Goal: Register for event/course

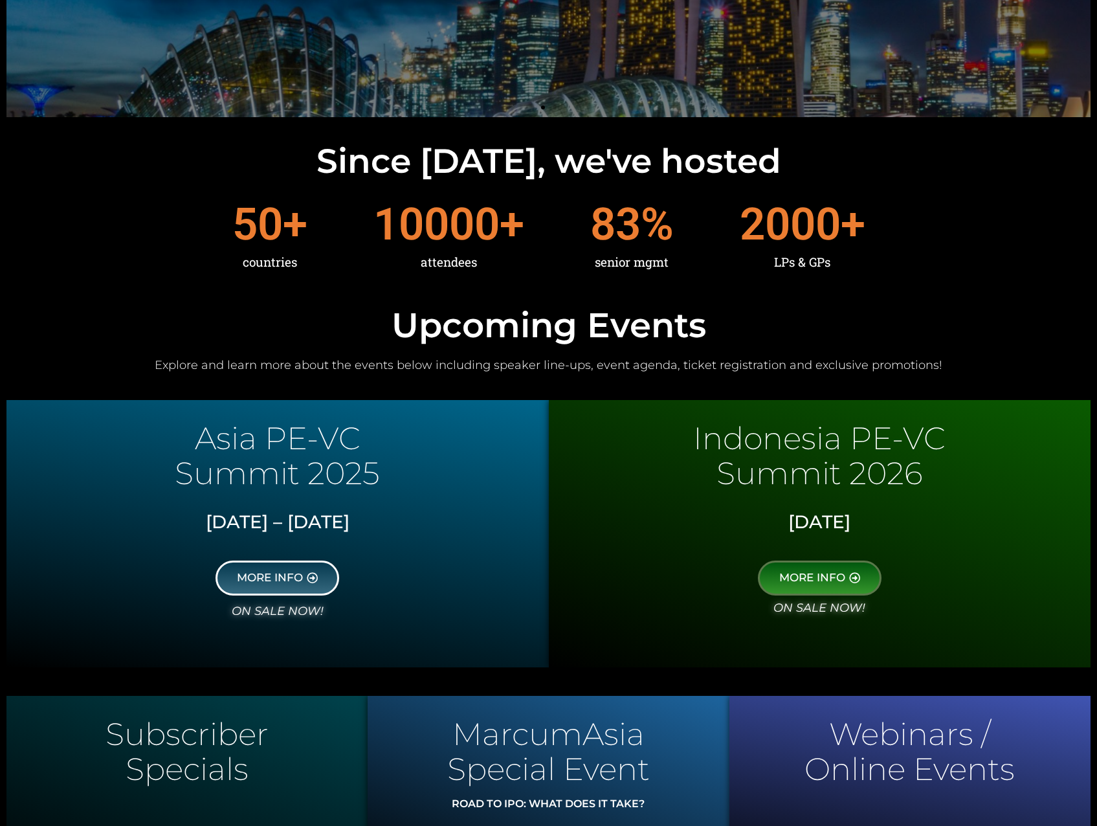
click at [304, 589] on link "MORE INFO" at bounding box center [278, 578] width 124 height 35
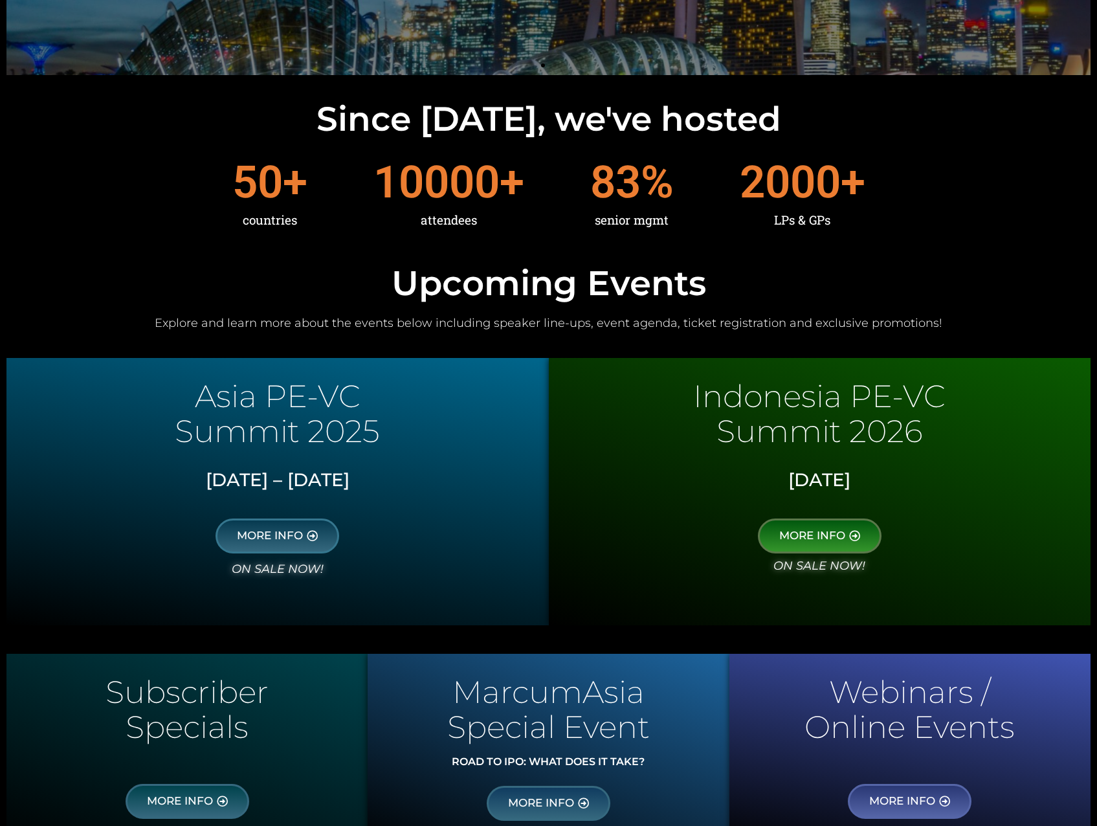
scroll to position [388, 0]
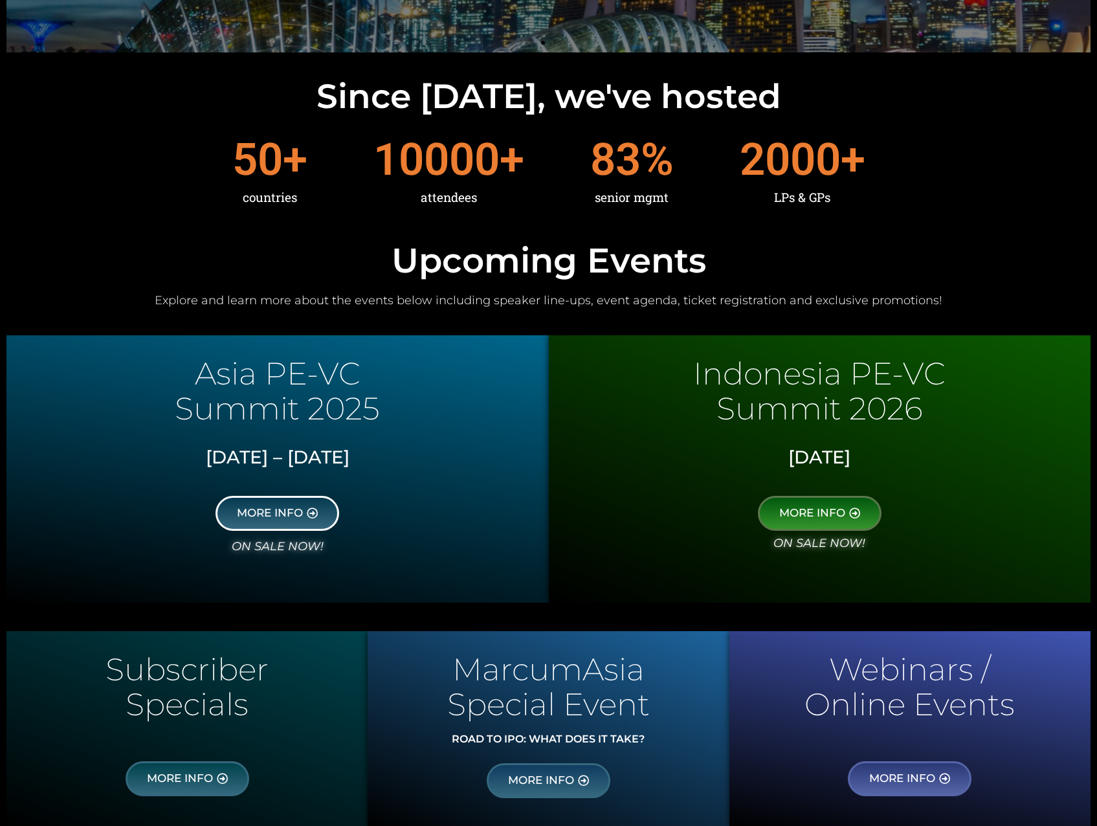
click at [304, 519] on span "MORE INFO" at bounding box center [277, 514] width 81 height 12
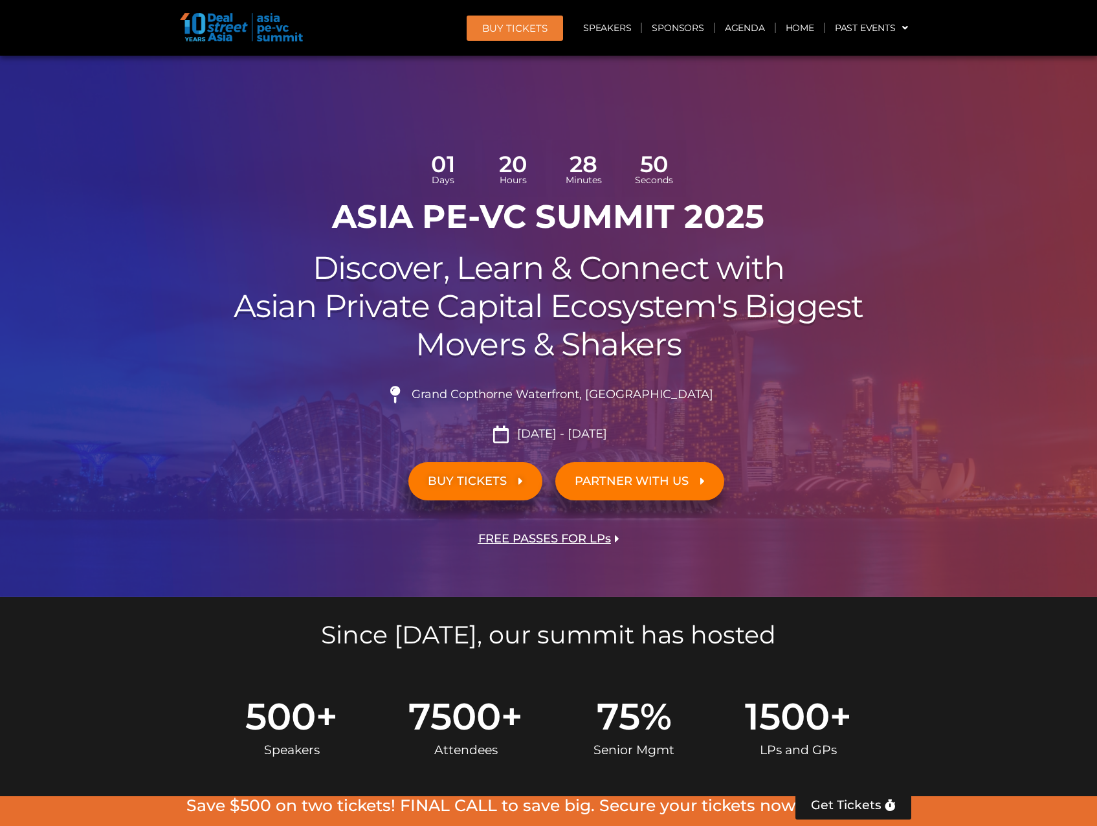
click at [606, 540] on span "FREE PASSES FOR LPs" at bounding box center [544, 539] width 133 height 12
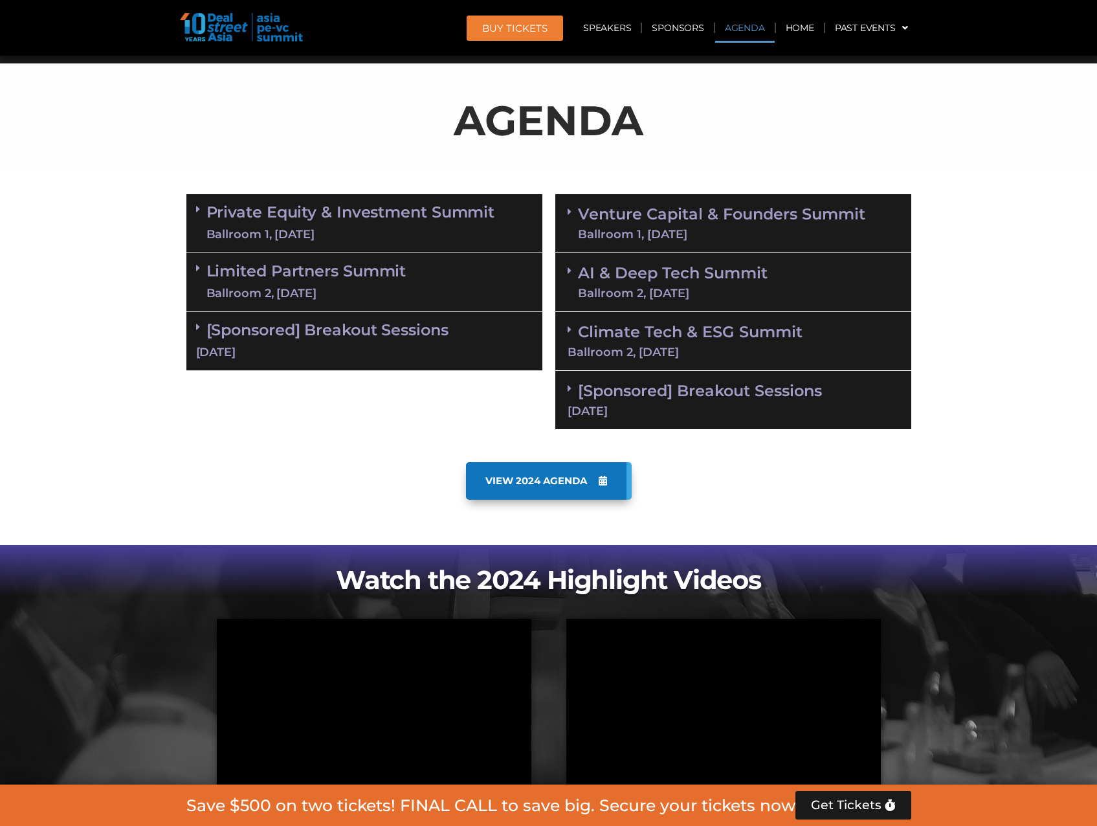
scroll to position [721, 0]
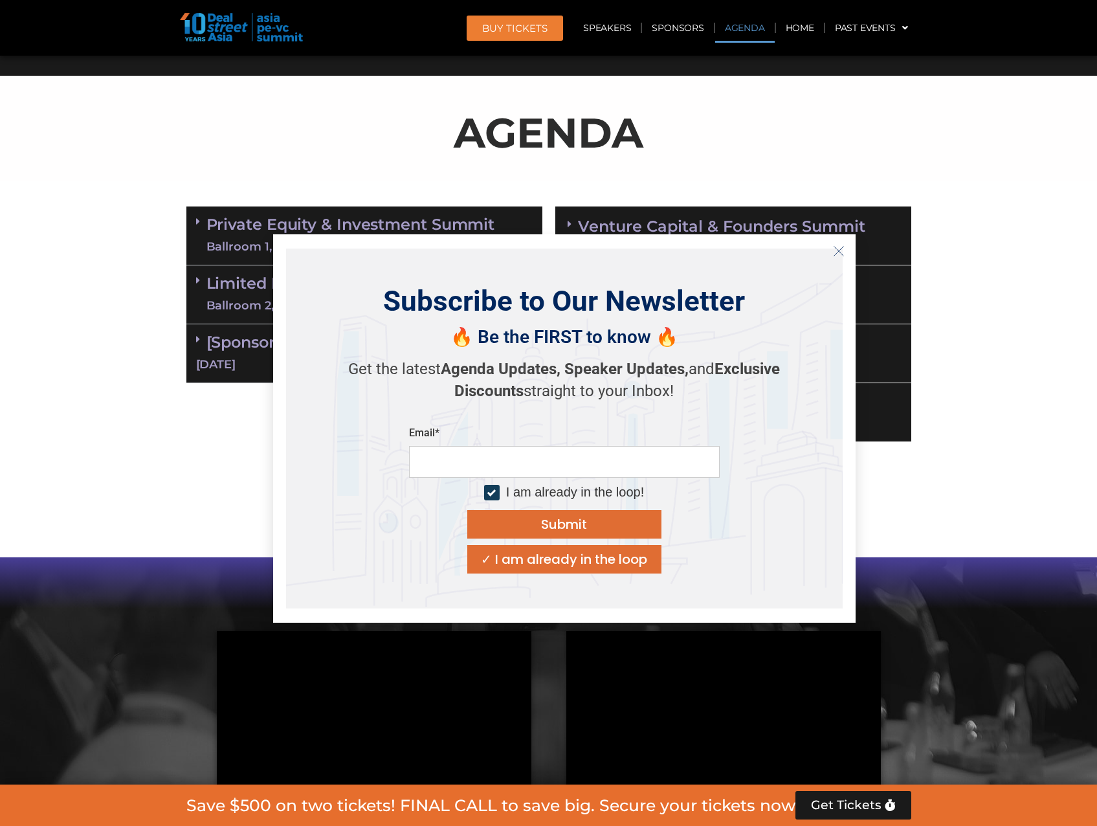
click at [838, 251] on line "Close" at bounding box center [838, 251] width 9 height 9
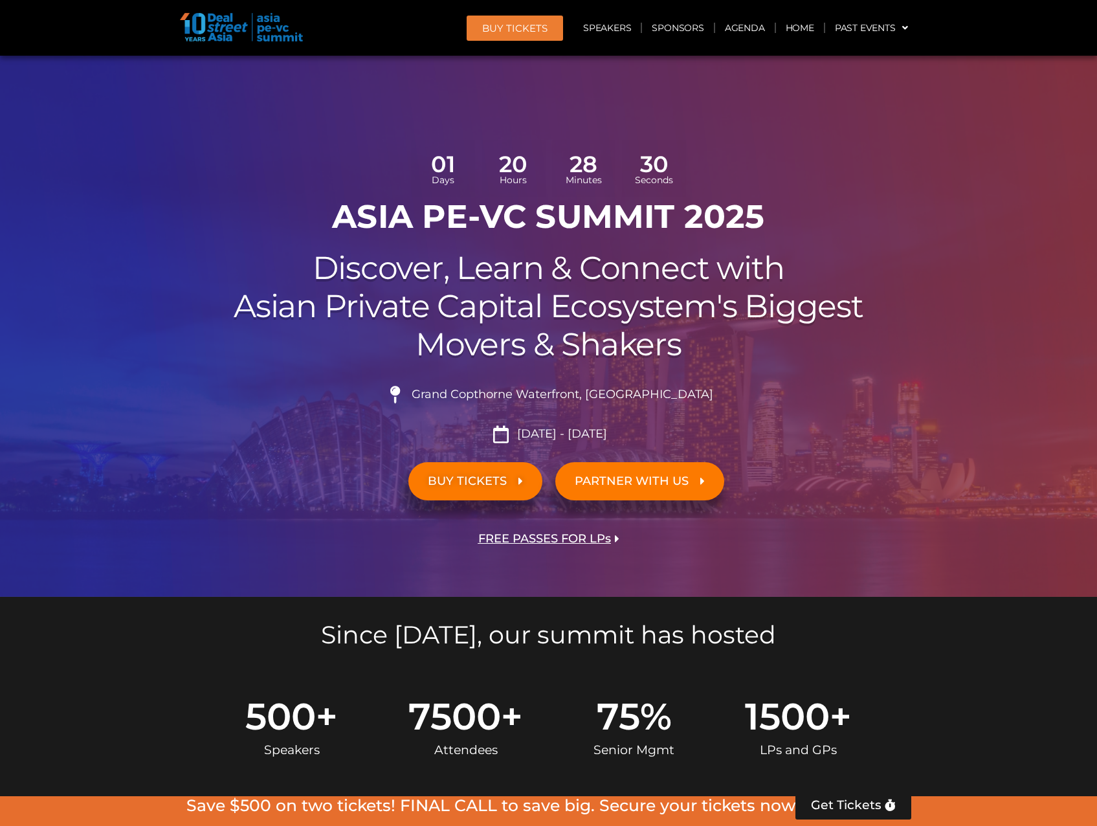
click at [555, 538] on span "FREE PASSES FOR LPs" at bounding box center [544, 539] width 133 height 12
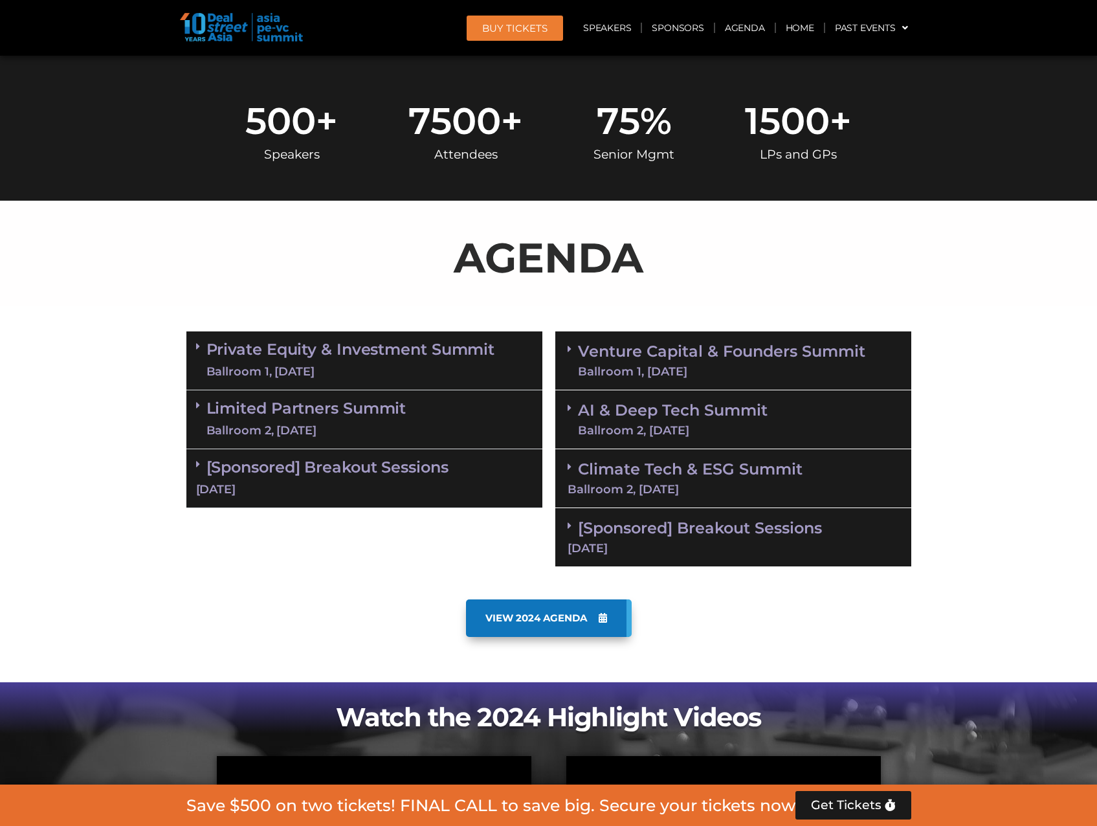
scroll to position [205, 0]
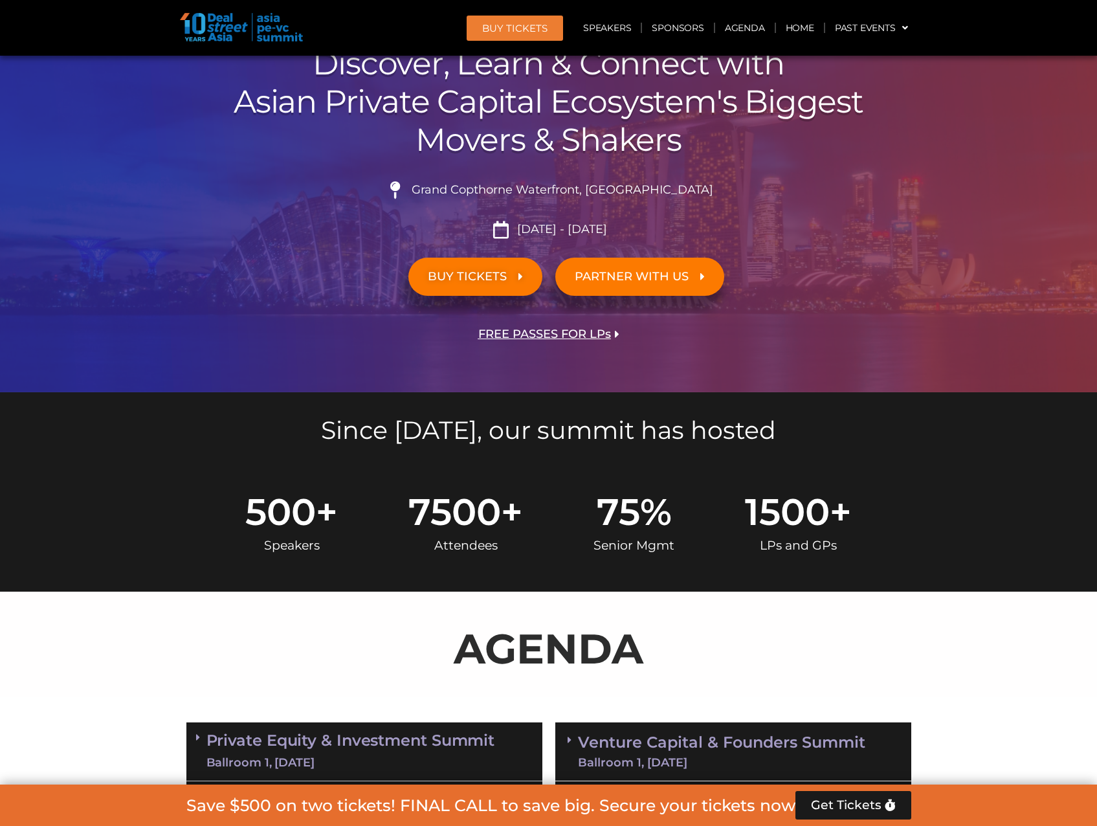
click at [594, 337] on span "FREE PASSES FOR LPs" at bounding box center [544, 334] width 133 height 12
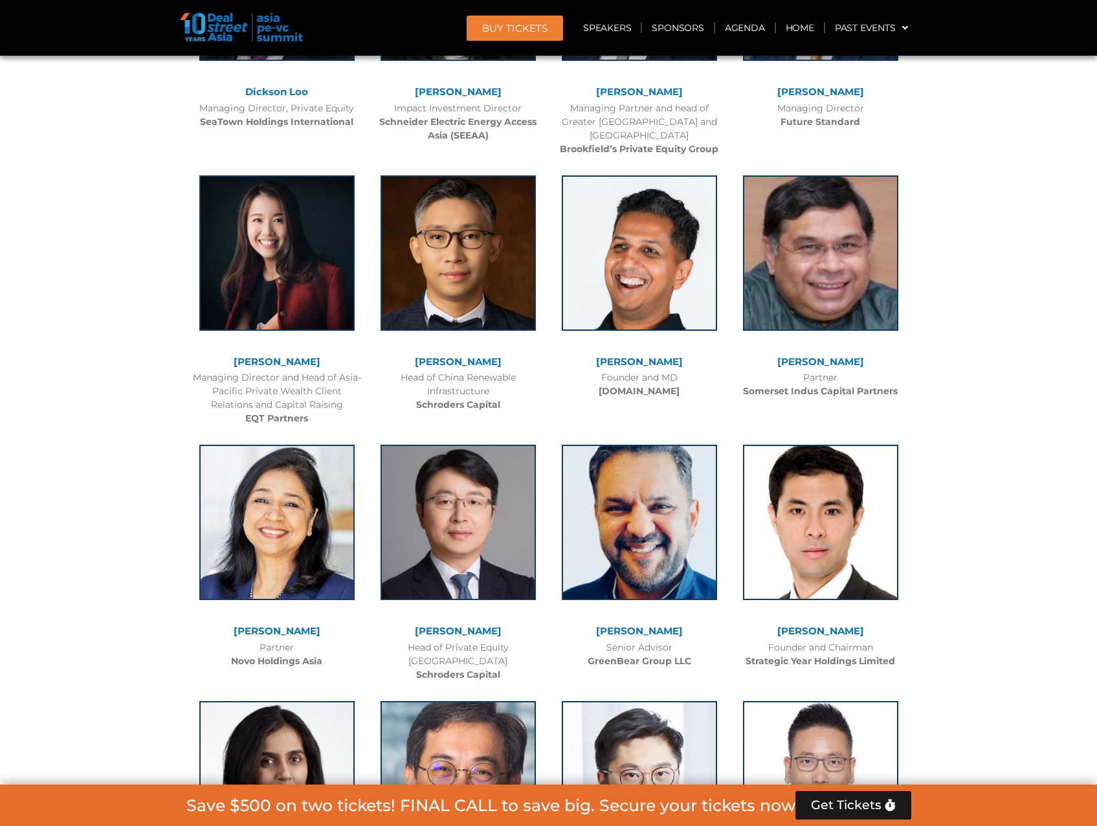
scroll to position [3834, 0]
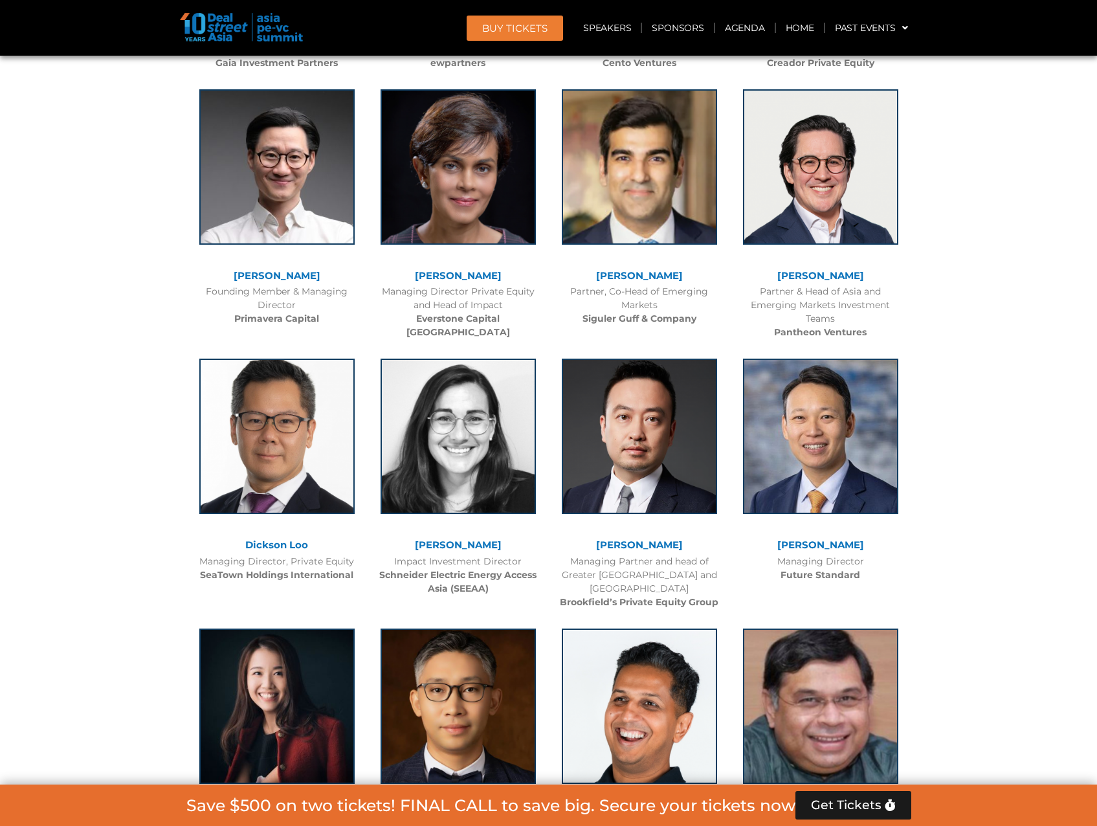
click at [524, 31] on span "BUY Tickets" at bounding box center [514, 28] width 65 height 10
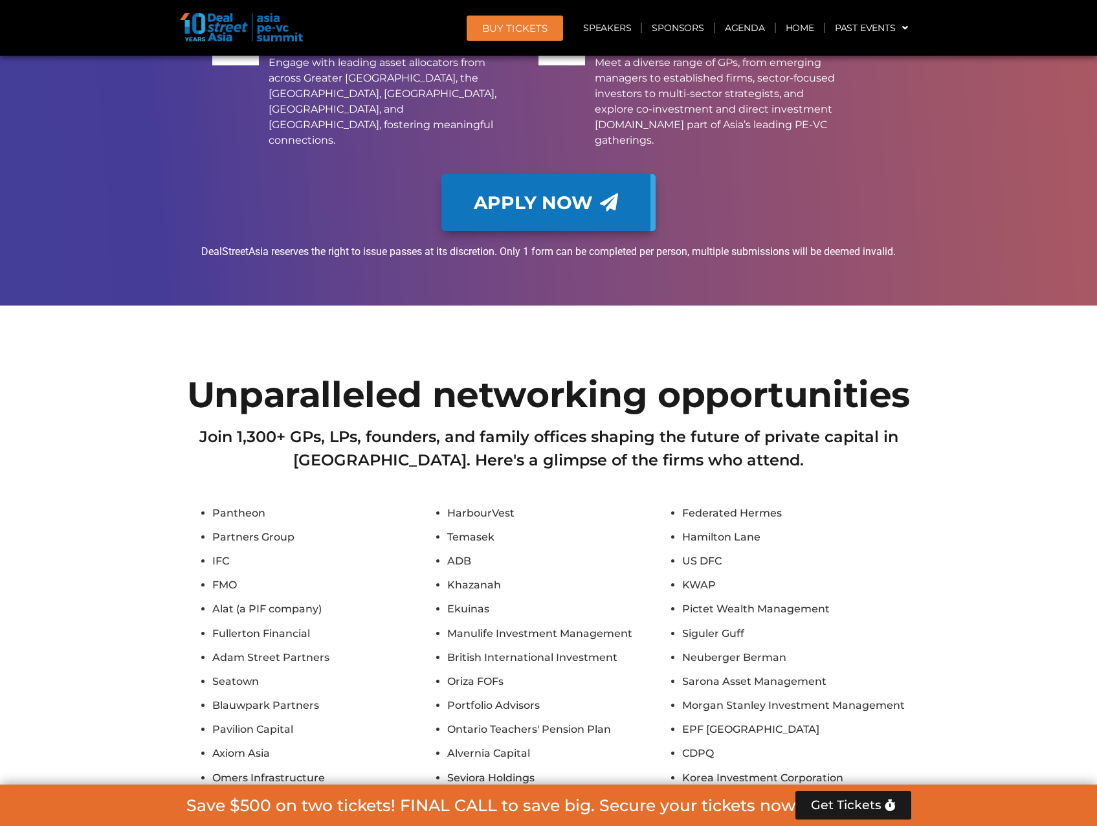
scroll to position [12176, 0]
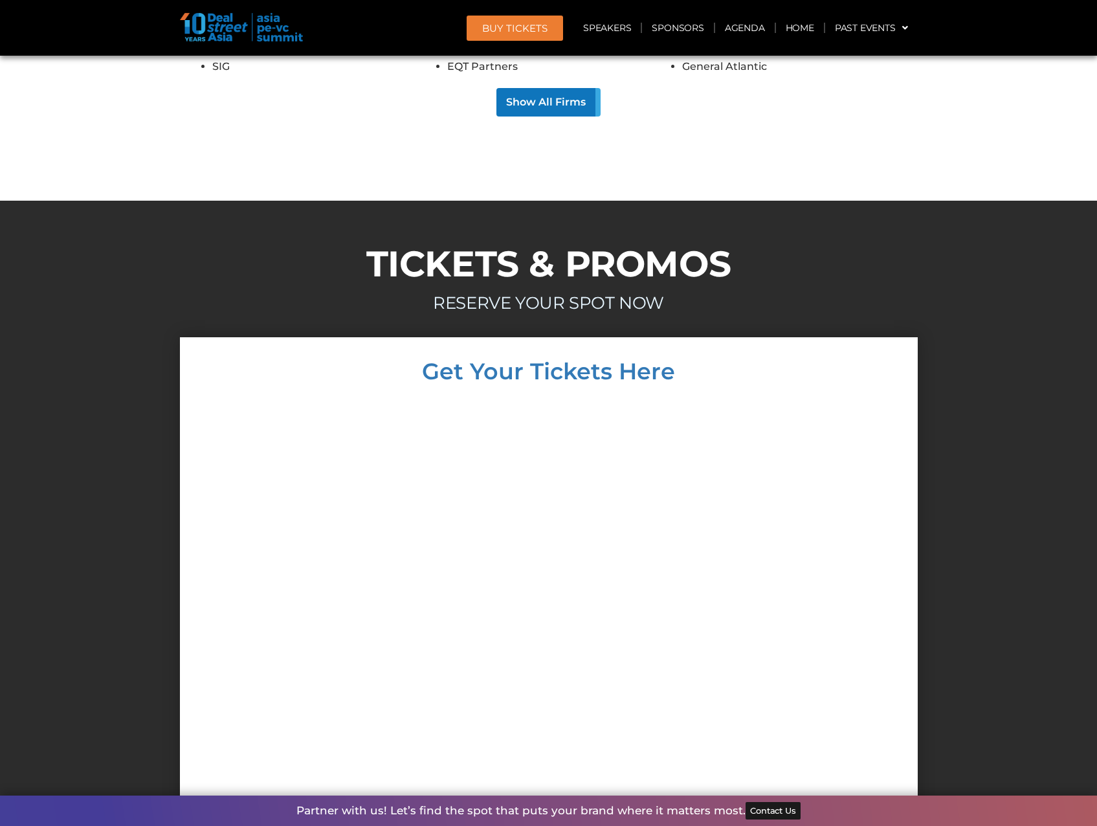
click at [824, 422] on div at bounding box center [549, 606] width 712 height 420
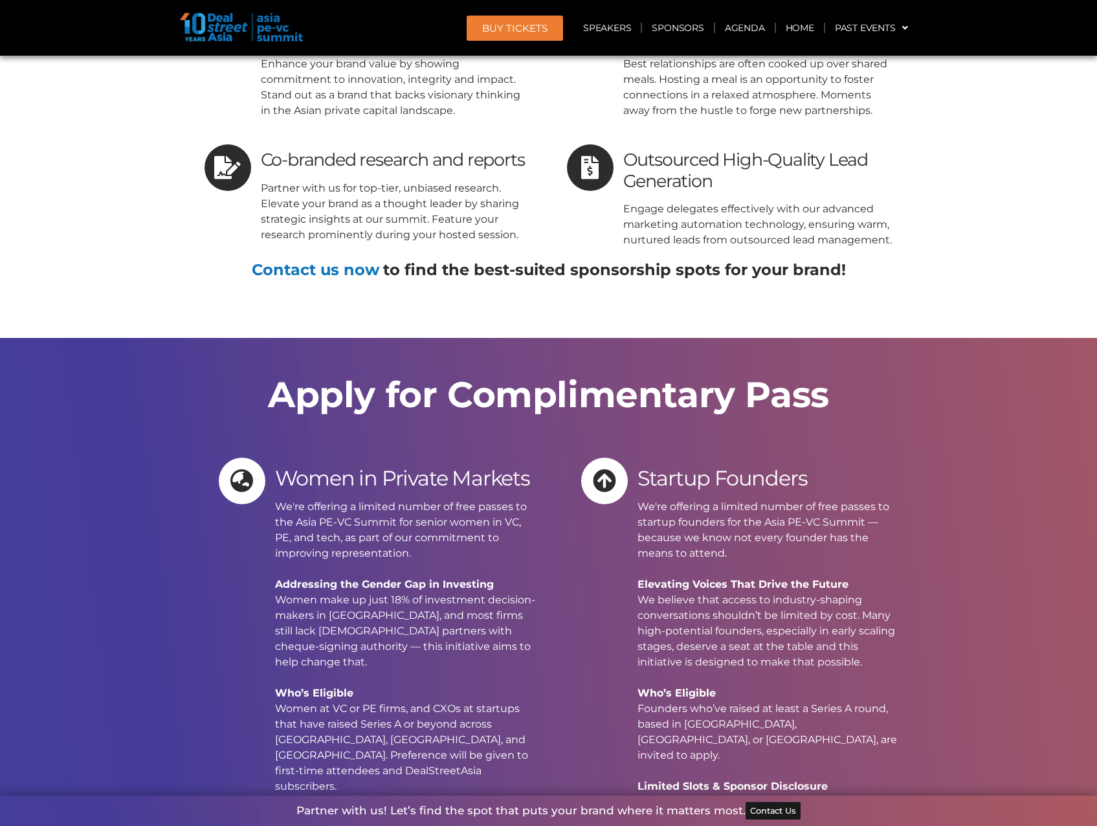
scroll to position [13406, 0]
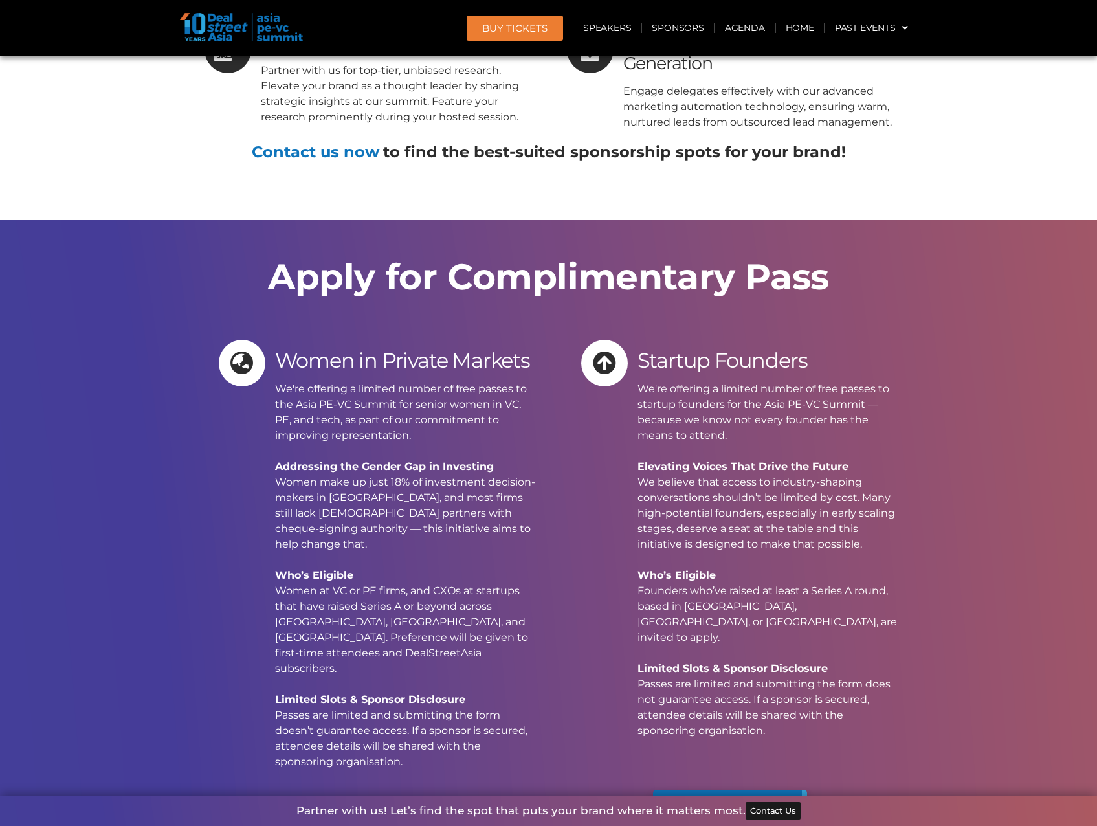
click at [736, 803] on span "Apply Now" at bounding box center [715, 812] width 85 height 19
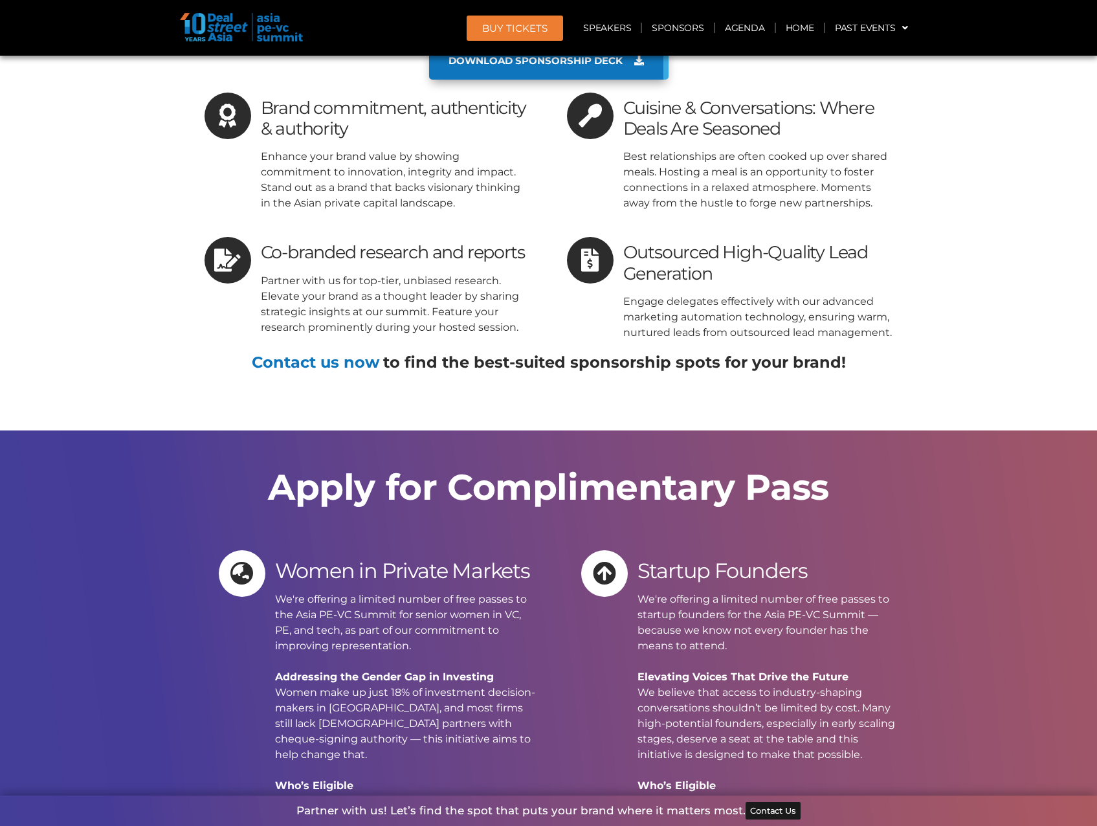
scroll to position [13212, 0]
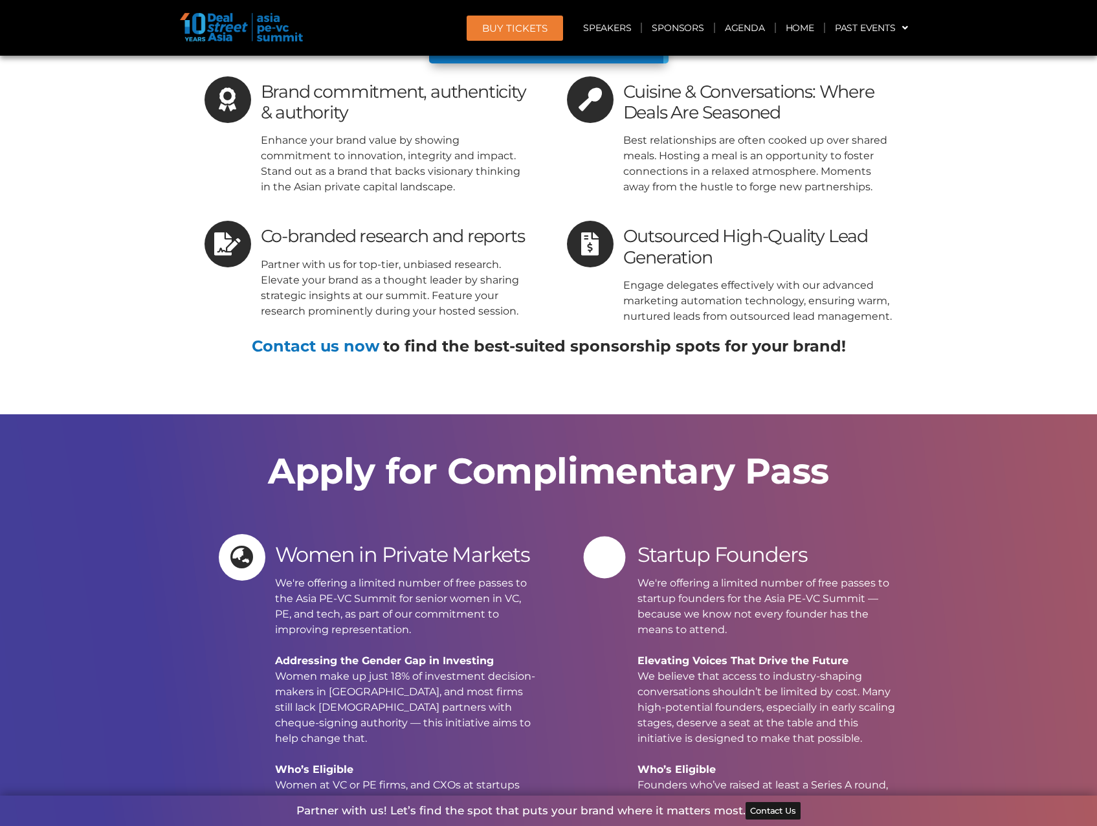
click at [609, 547] on icon at bounding box center [604, 557] width 21 height 21
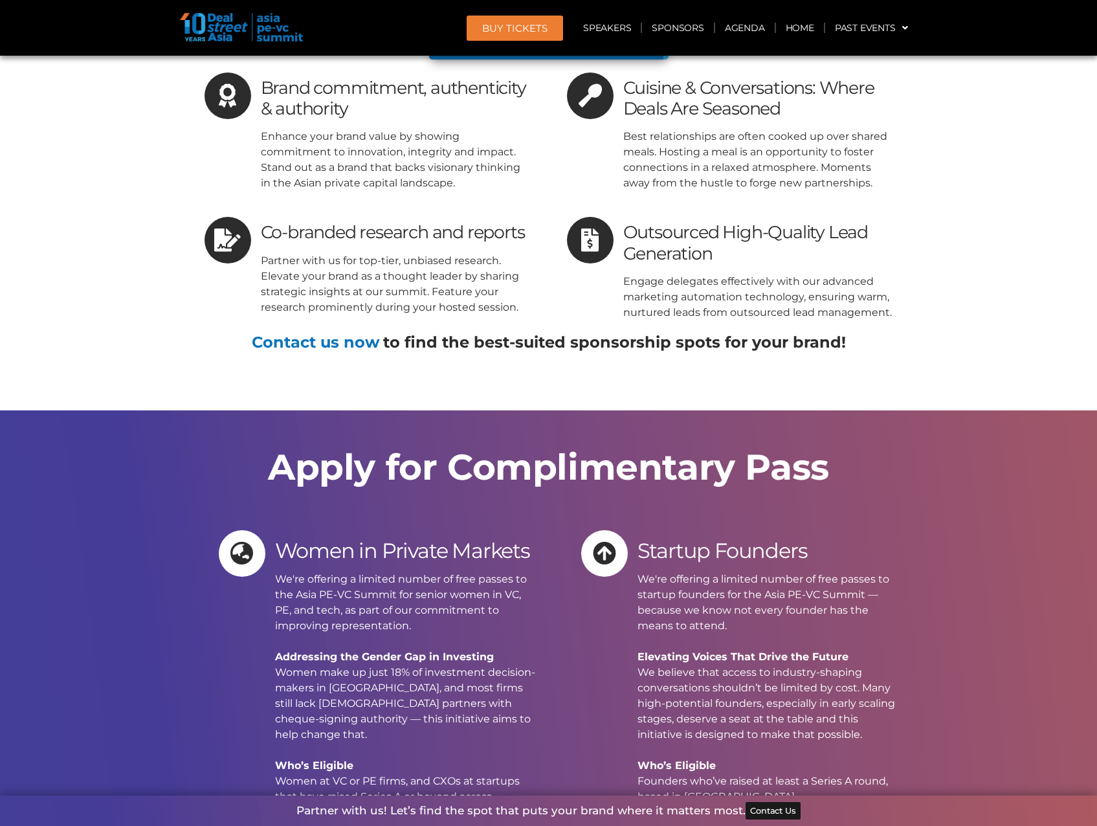
scroll to position [13536, 0]
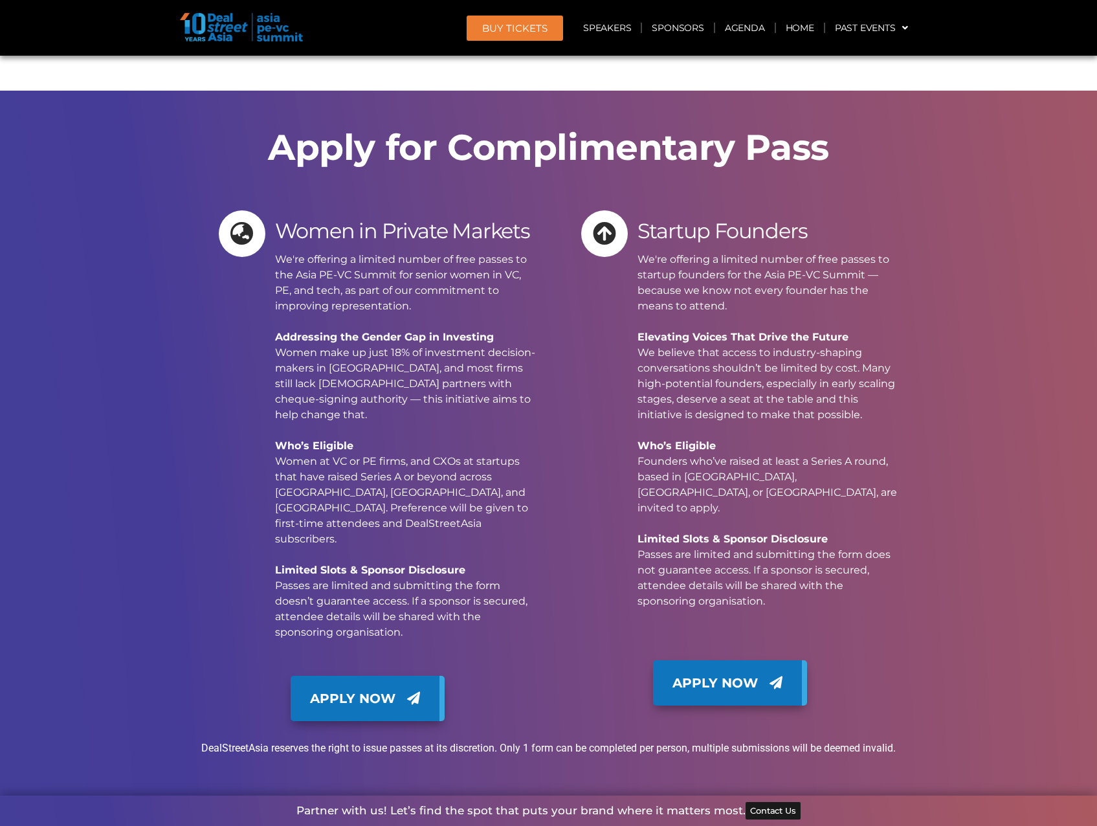
click at [721, 673] on span "Apply Now" at bounding box center [715, 682] width 85 height 19
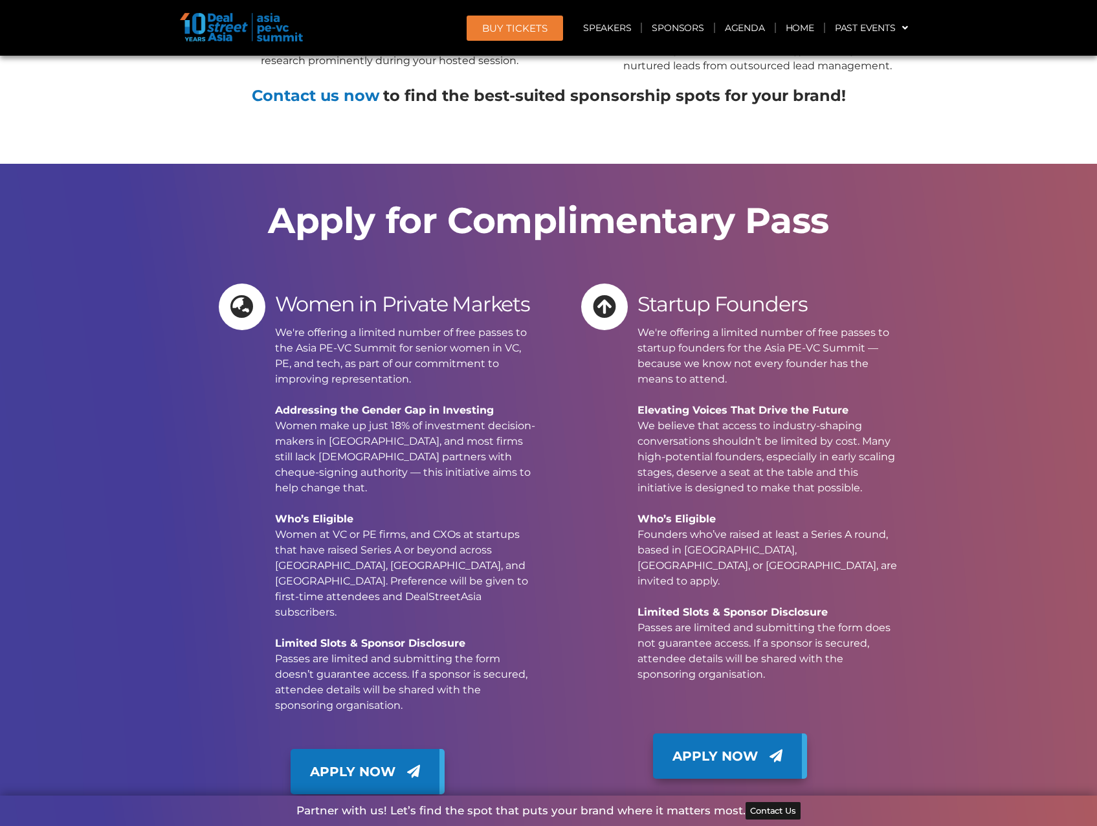
scroll to position [13277, 0]
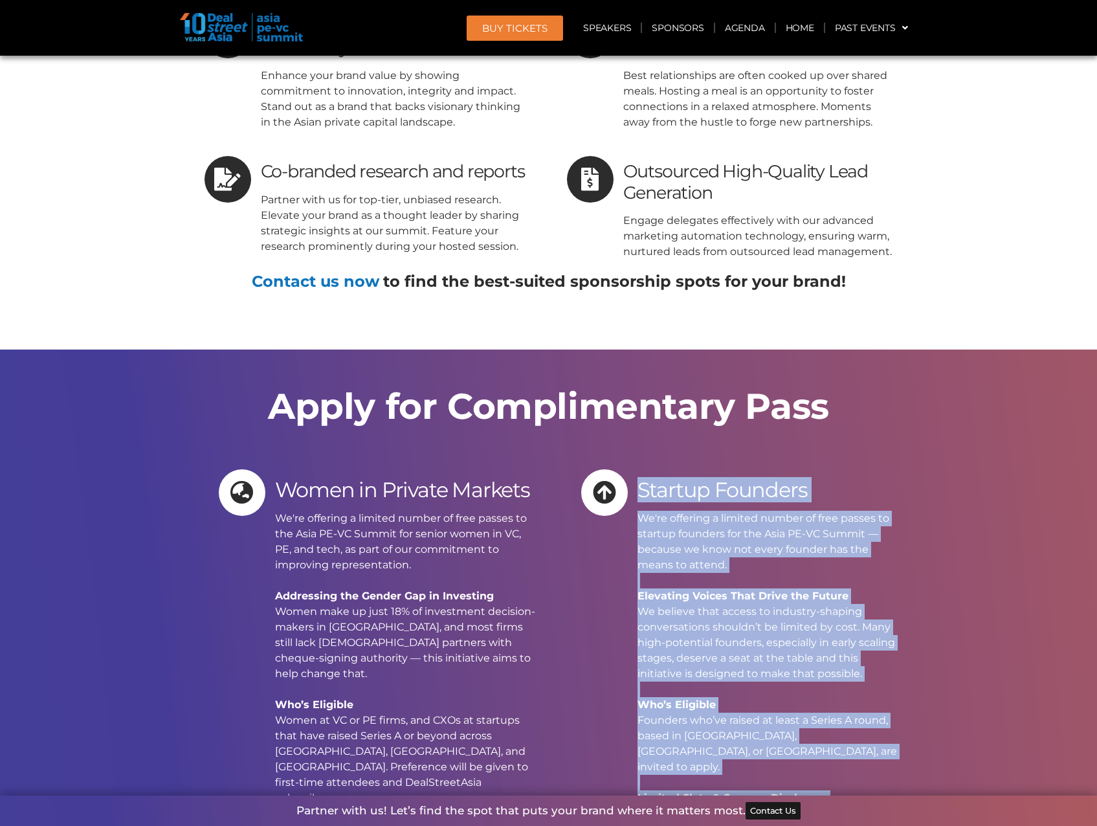
drag, startPoint x: 638, startPoint y: 298, endPoint x: 829, endPoint y: 673, distance: 420.7
click at [829, 673] on div "Startup Founders We're offering a limited number of free passes to startup foun…" at bounding box center [770, 676] width 264 height 414
copy div "Startup Founders We're offering a limited number of free passes to startup foun…"
click at [771, 511] on p "We're offering a limited number of free passes to startup founders for the Asia…" at bounding box center [770, 697] width 264 height 373
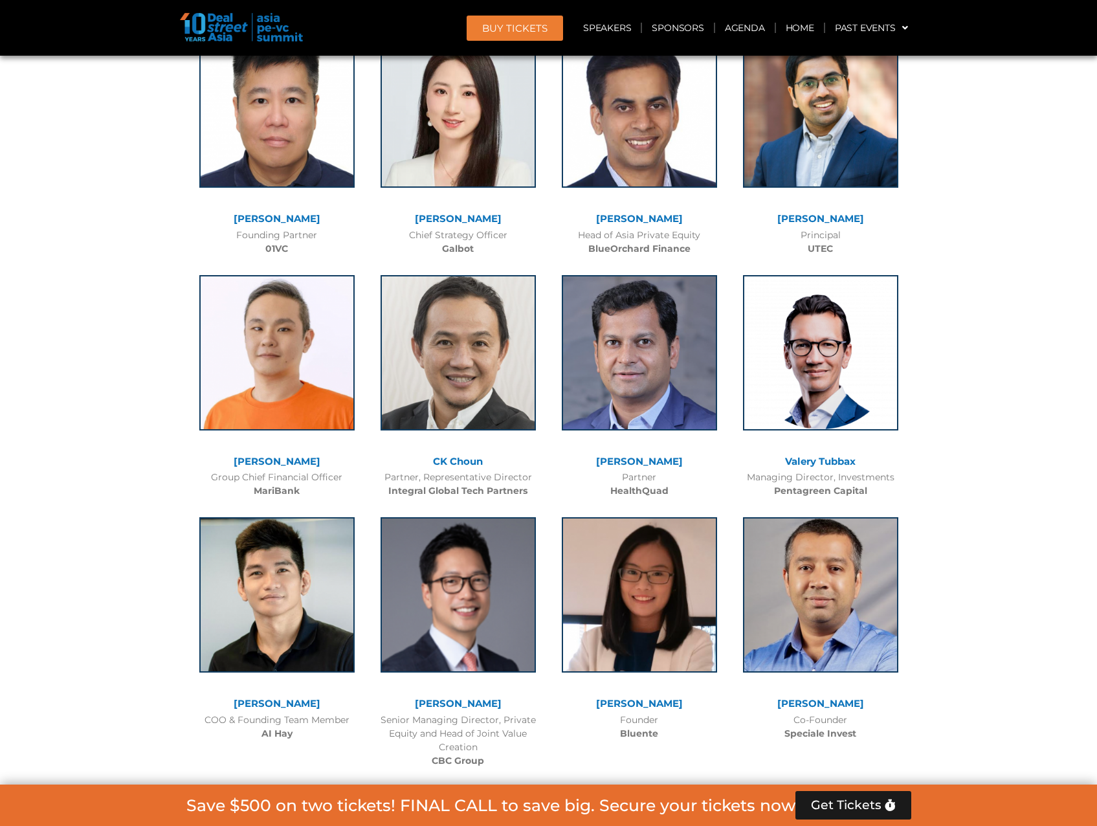
scroll to position [7579, 0]
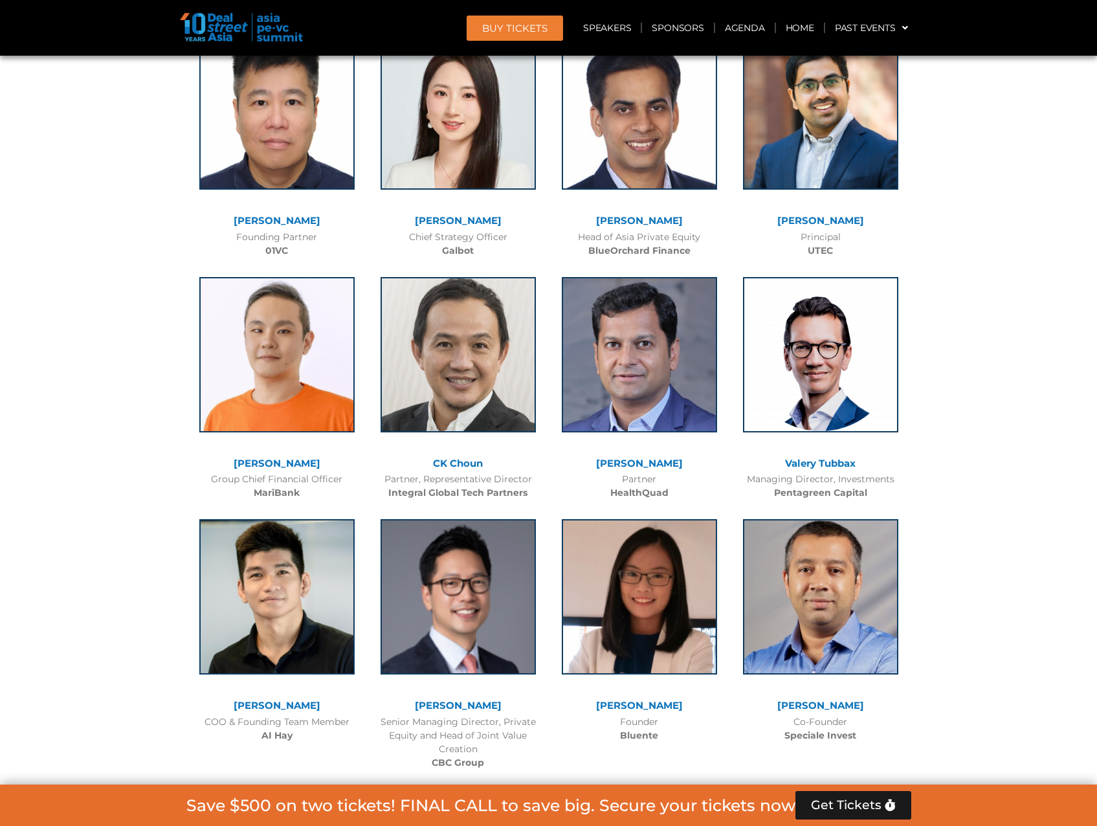
click at [199, 29] on img at bounding box center [241, 27] width 123 height 28
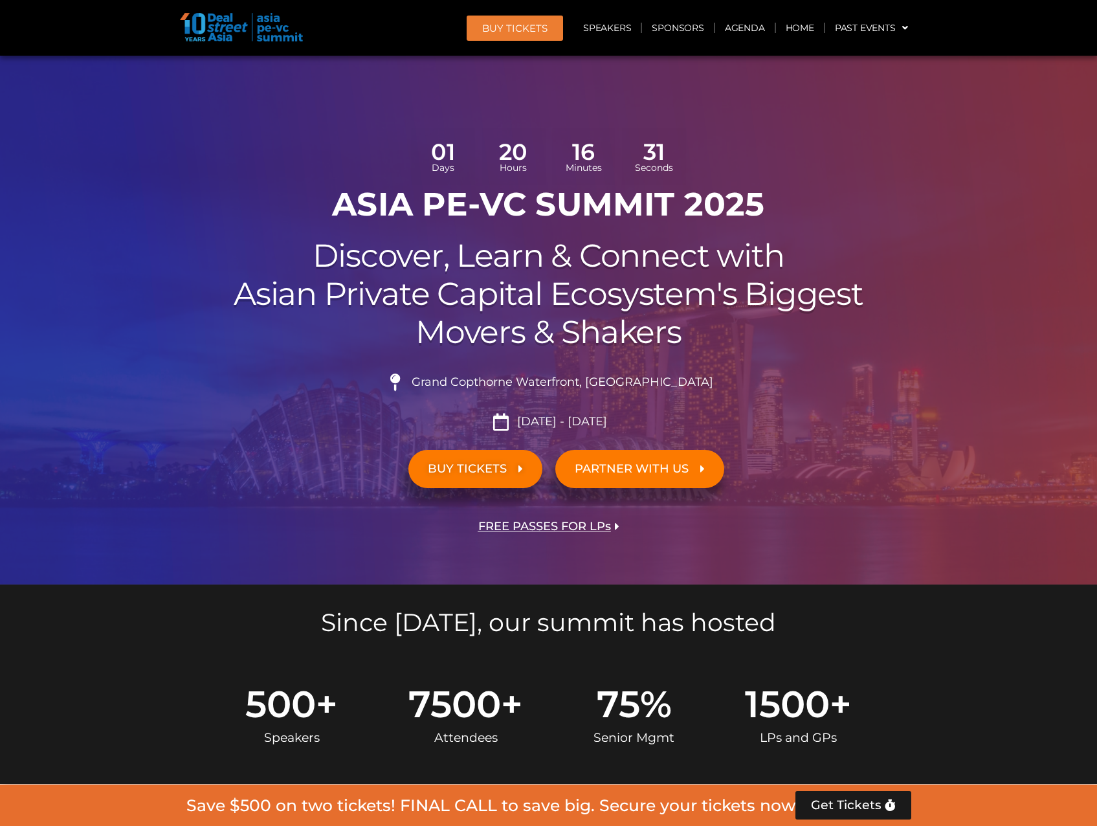
scroll to position [0, 0]
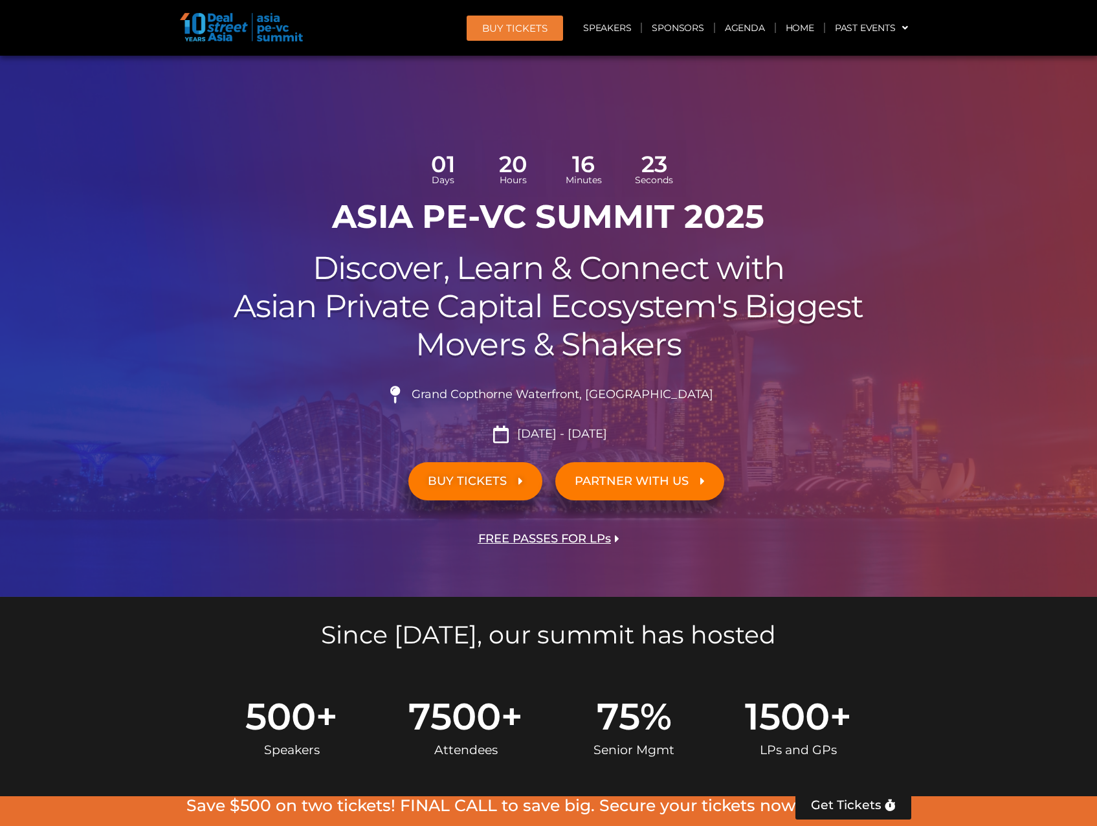
click at [594, 529] on link "FREE PASSES FOR LPs" at bounding box center [549, 539] width 180 height 38
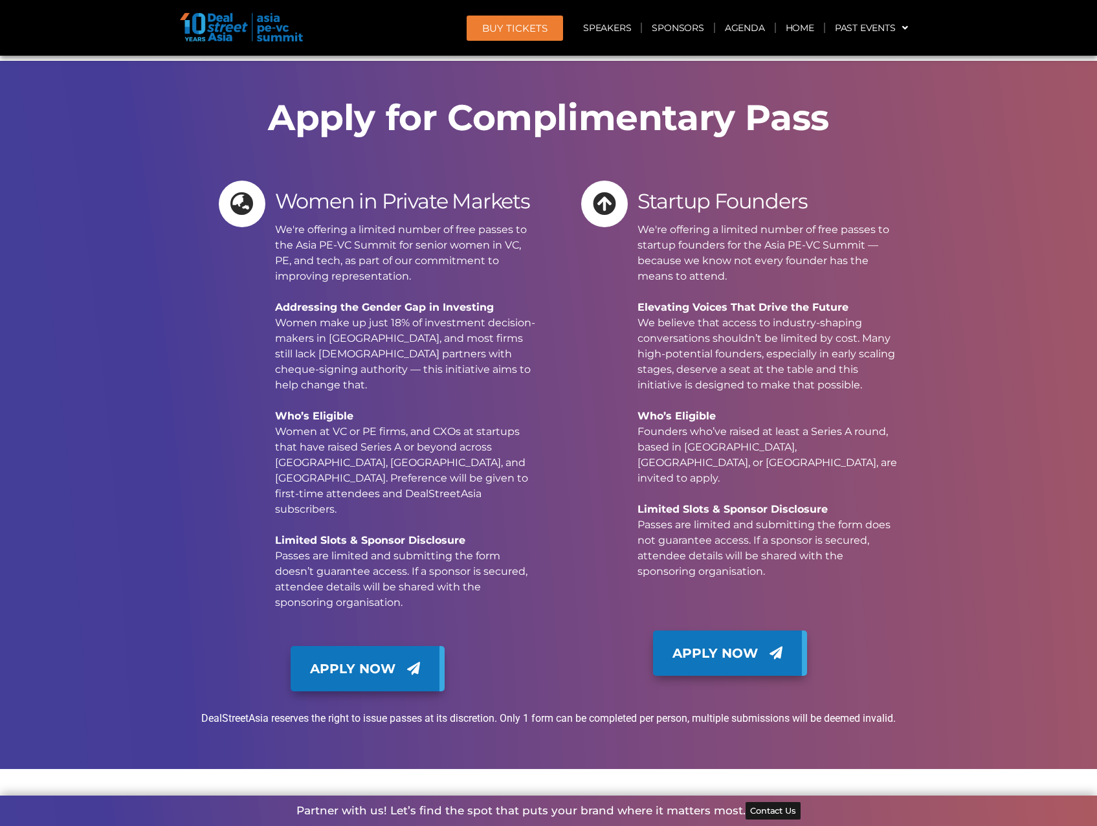
scroll to position [13436, 0]
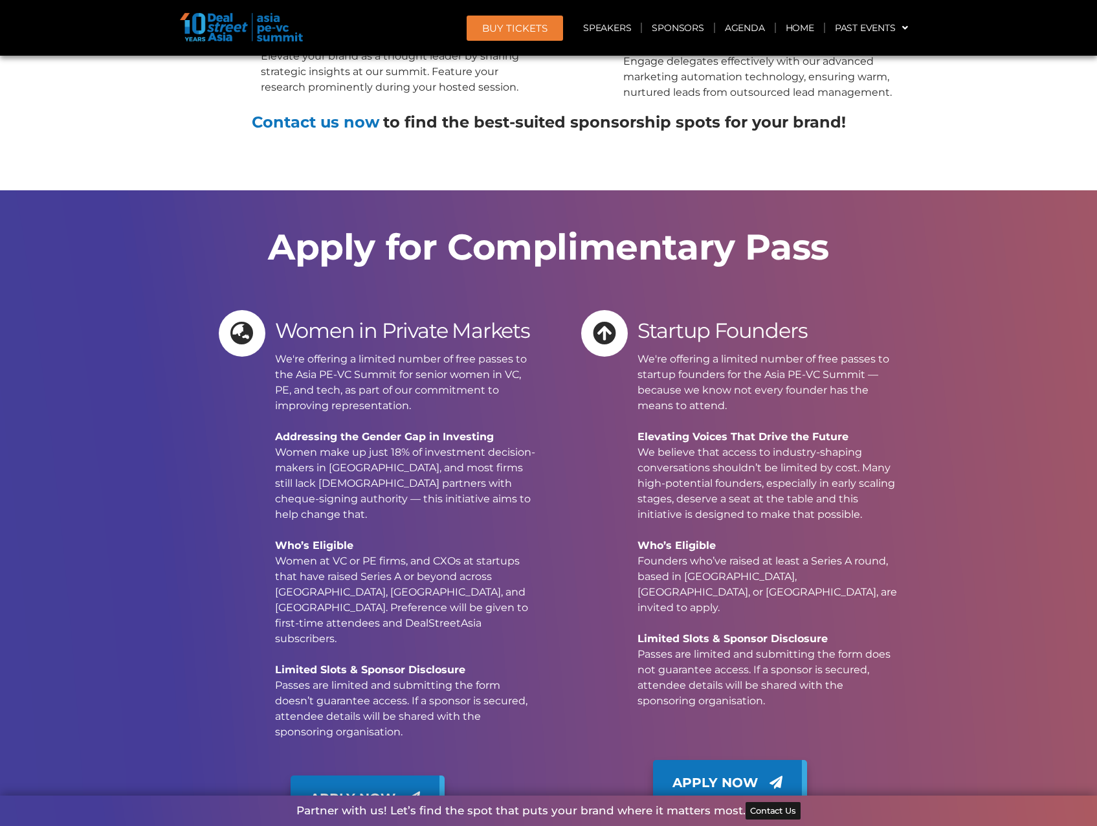
click at [750, 773] on span "Apply Now" at bounding box center [715, 782] width 85 height 19
